Goal: Task Accomplishment & Management: Use online tool/utility

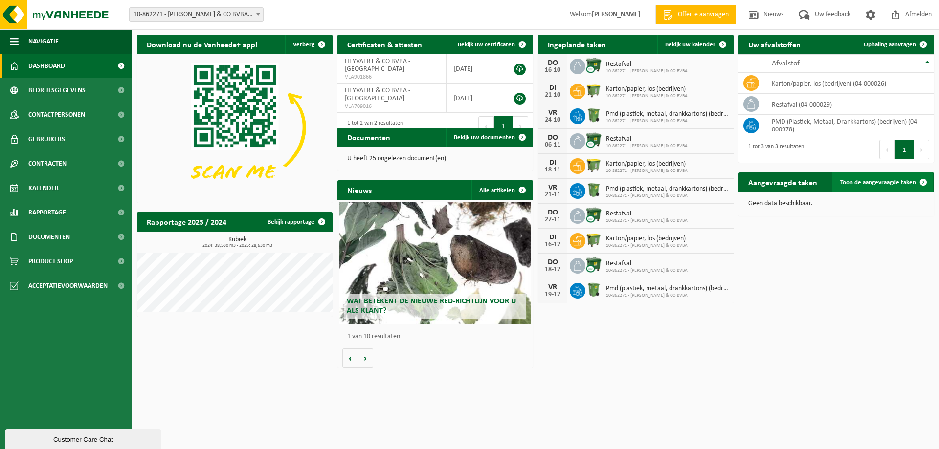
click at [885, 180] on span "Toon de aangevraagde taken" at bounding box center [878, 182] width 76 height 6
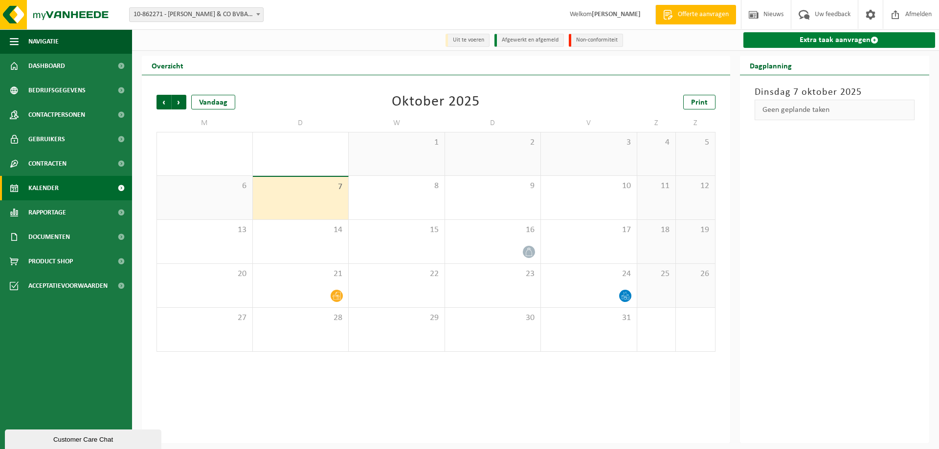
click at [769, 36] on link "Extra taak aanvragen" at bounding box center [839, 40] width 192 height 16
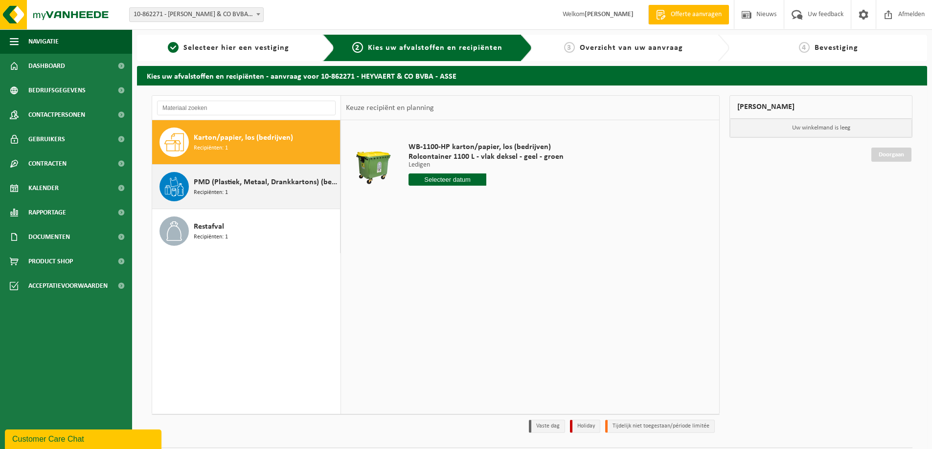
click at [198, 187] on span "PMD (Plastiek, Metaal, Drankkartons) (bedrijven)" at bounding box center [266, 183] width 144 height 12
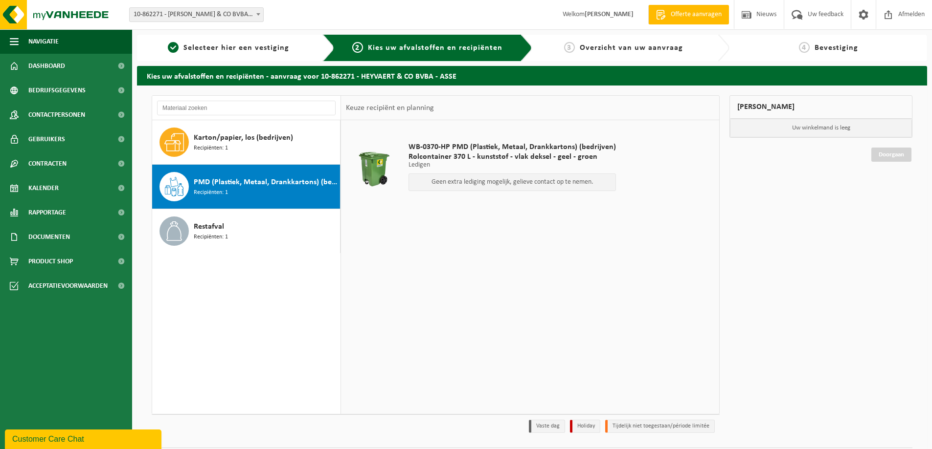
click at [501, 186] on div "Geen extra lediging mogelijk, gelieve contact op te nemen." at bounding box center [511, 183] width 207 height 18
click at [166, 215] on div "Restafval Recipiënten: 1" at bounding box center [246, 231] width 188 height 44
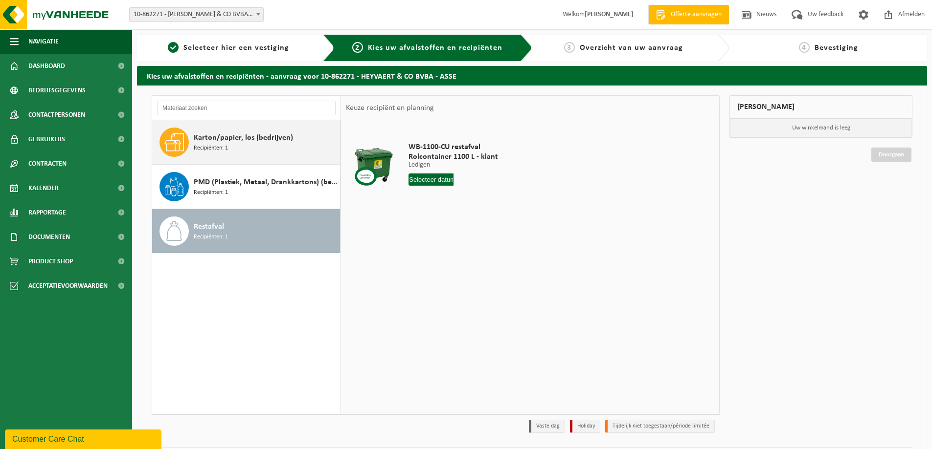
click at [192, 151] on div "Karton/papier, los (bedrijven) Recipiënten: 1" at bounding box center [246, 142] width 188 height 44
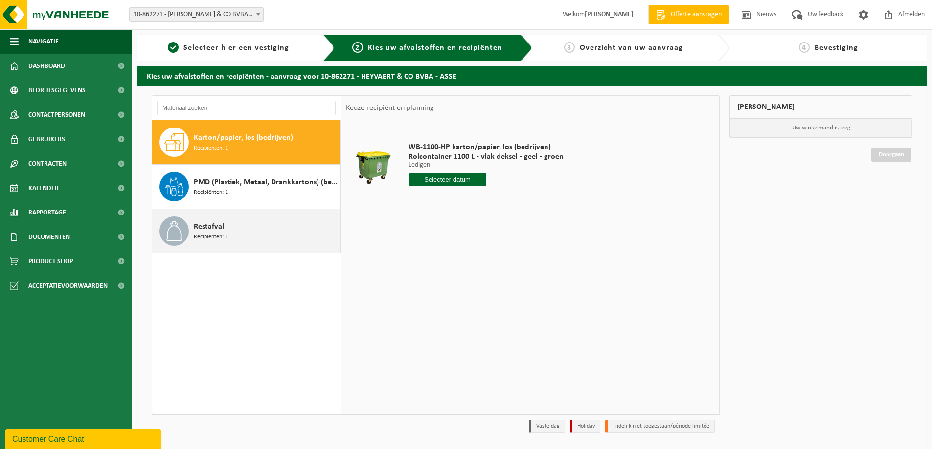
click at [203, 217] on div "Restafval Recipiënten: 1" at bounding box center [266, 231] width 144 height 29
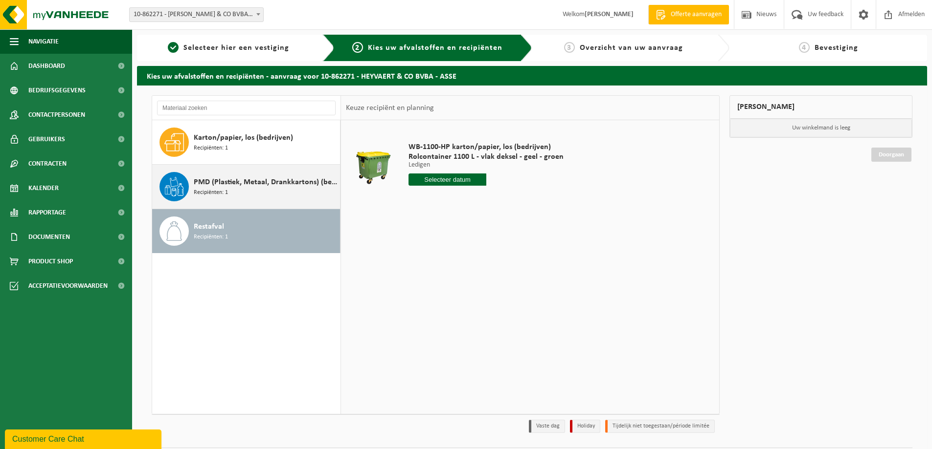
click at [206, 184] on span "PMD (Plastiek, Metaal, Drankkartons) (bedrijven)" at bounding box center [266, 183] width 144 height 12
